Goal: Find specific page/section: Find specific page/section

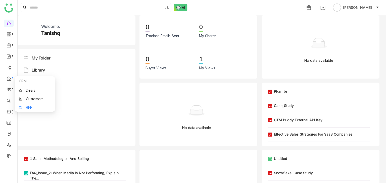
click at [31, 109] on link "RFP" at bounding box center [35, 108] width 33 height 4
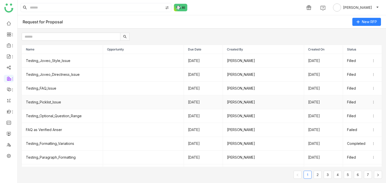
scroll to position [25, 0]
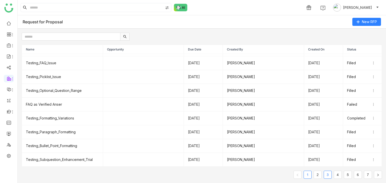
click at [326, 173] on link "3" at bounding box center [328, 175] width 8 height 8
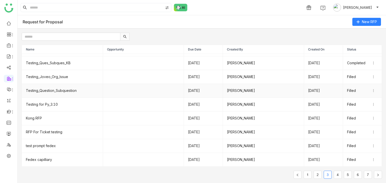
click at [86, 92] on td "Testing_Question_Subquestion" at bounding box center [62, 91] width 81 height 14
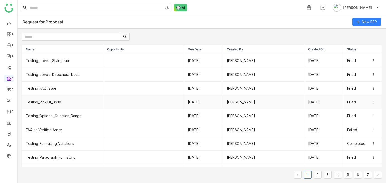
scroll to position [25, 0]
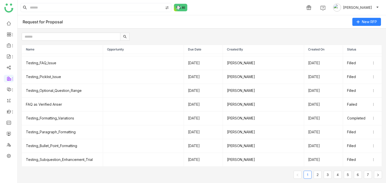
click at [324, 179] on ul "1 2 3 4 5 6 7" at bounding box center [338, 175] width 89 height 8
click at [322, 178] on ul "1 2 3 4 5 6 7" at bounding box center [338, 175] width 89 height 8
click at [320, 177] on link "2" at bounding box center [318, 175] width 8 height 8
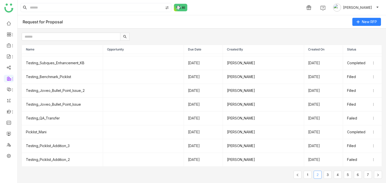
click at [318, 174] on link "2" at bounding box center [318, 175] width 8 height 8
click at [329, 174] on link "3" at bounding box center [328, 175] width 8 height 8
click at [48, 99] on td "Testing for Py_3.10" at bounding box center [62, 105] width 81 height 14
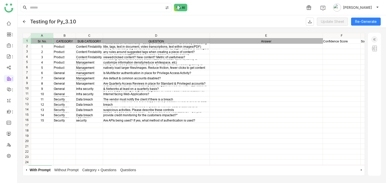
click at [23, 23] on icon at bounding box center [25, 22] width 4 height 4
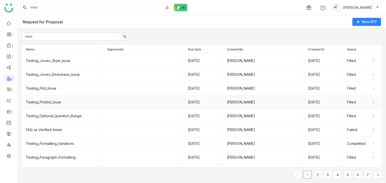
scroll to position [17, 0]
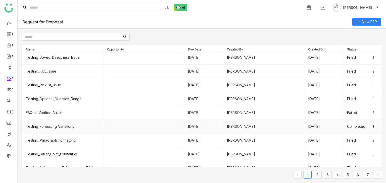
click at [62, 128] on td "Testing_Formatting_Variations" at bounding box center [62, 127] width 81 height 14
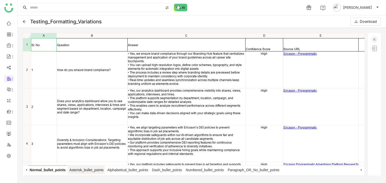
click at [87, 169] on span "Asterisk_bullet_points" at bounding box center [86, 170] width 37 height 9
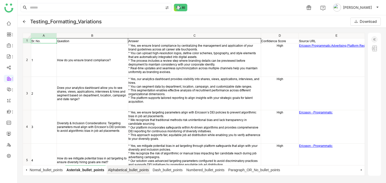
click at [125, 172] on span "Alphabetical_bullet_points" at bounding box center [128, 170] width 43 height 9
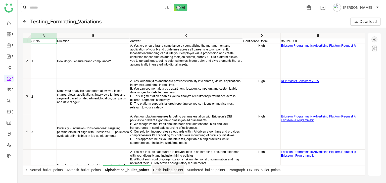
click at [175, 167] on span "Dash_bullet_points" at bounding box center [168, 170] width 32 height 9
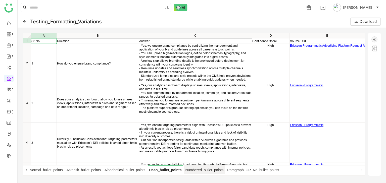
click at [200, 167] on span "Numbered_bullet_points" at bounding box center [204, 170] width 41 height 9
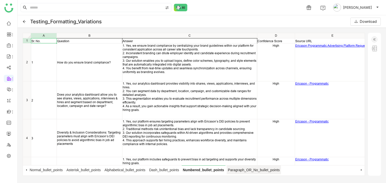
click at [239, 167] on span "Paragraph_OR_No_bullet_points" at bounding box center [254, 170] width 54 height 9
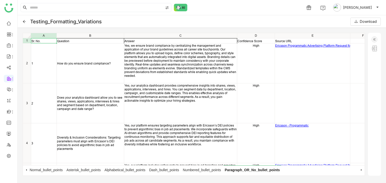
click at [24, 20] on icon at bounding box center [25, 22] width 4 height 4
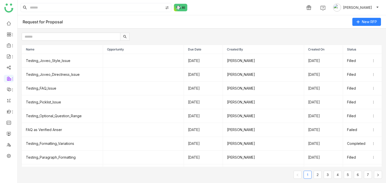
scroll to position [25, 0]
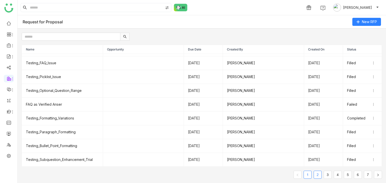
click at [318, 174] on link "2" at bounding box center [318, 175] width 8 height 8
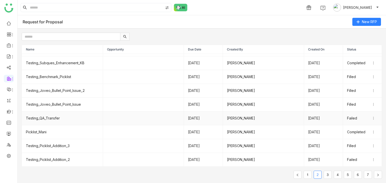
click at [50, 115] on td "Testing_QA_Transfer" at bounding box center [62, 119] width 81 height 14
